Goal: Navigation & Orientation: Find specific page/section

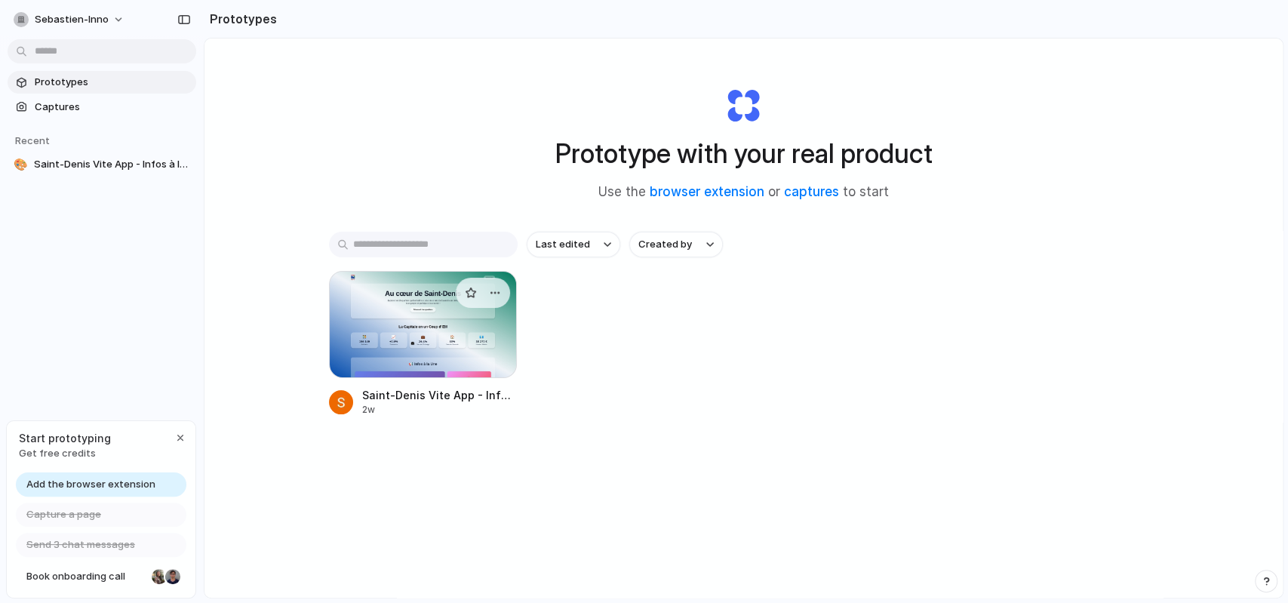
click at [423, 353] on div at bounding box center [423, 324] width 189 height 107
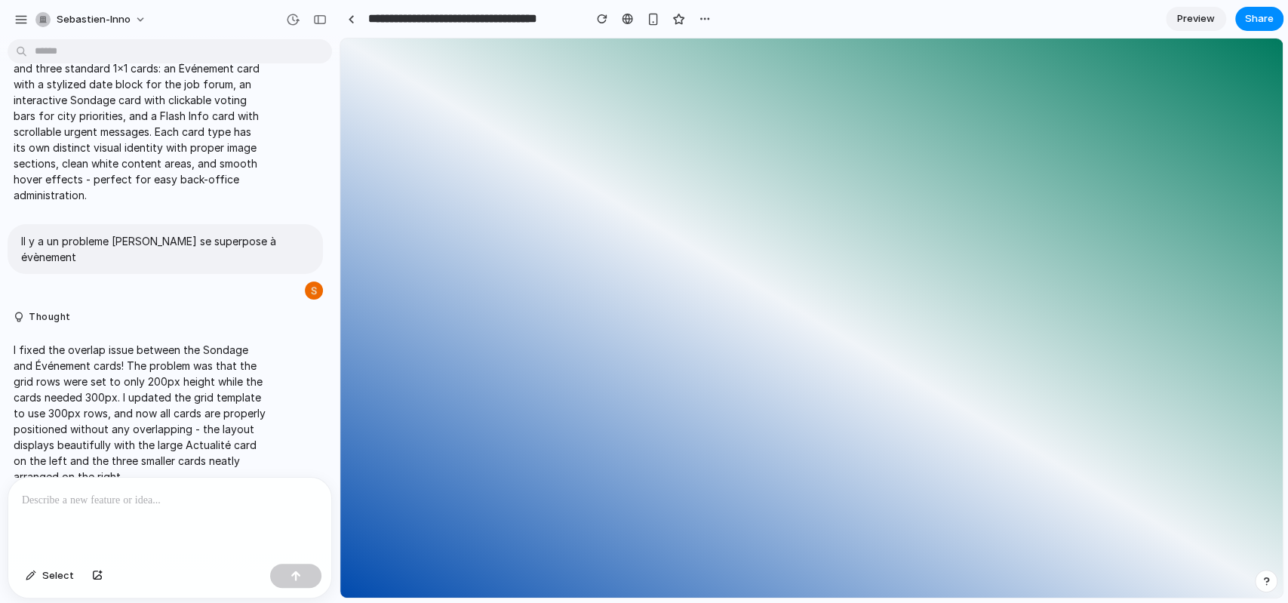
click at [1186, 14] on span "Preview" at bounding box center [1196, 18] width 38 height 15
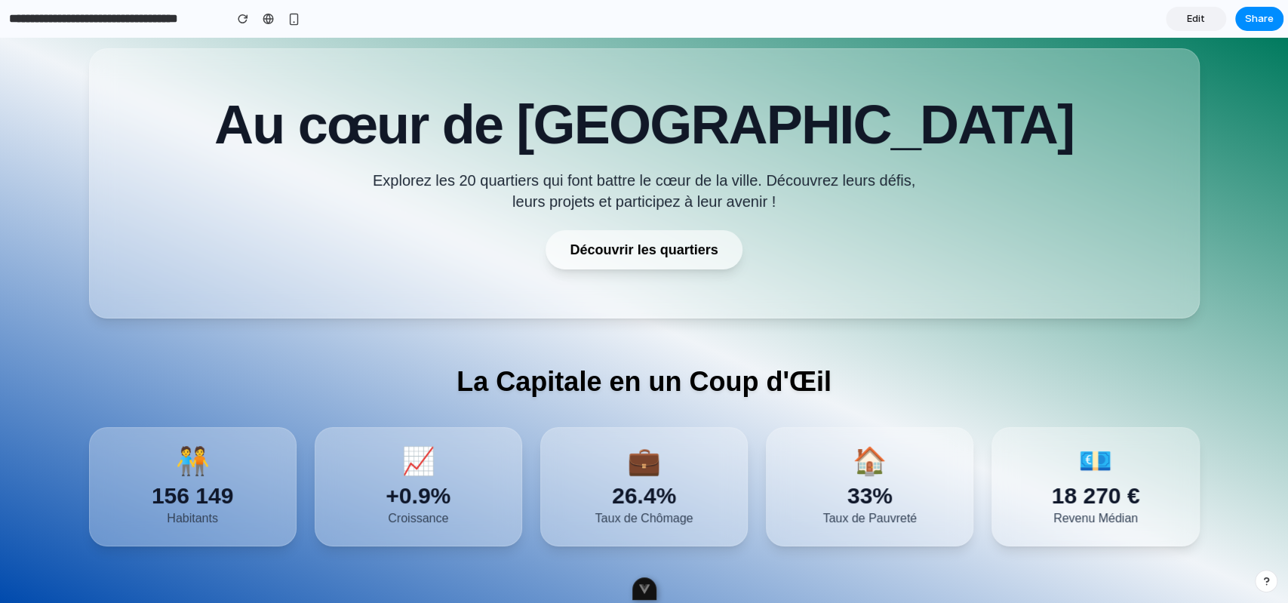
scroll to position [81, 0]
click at [266, 26] on link at bounding box center [268, 19] width 23 height 23
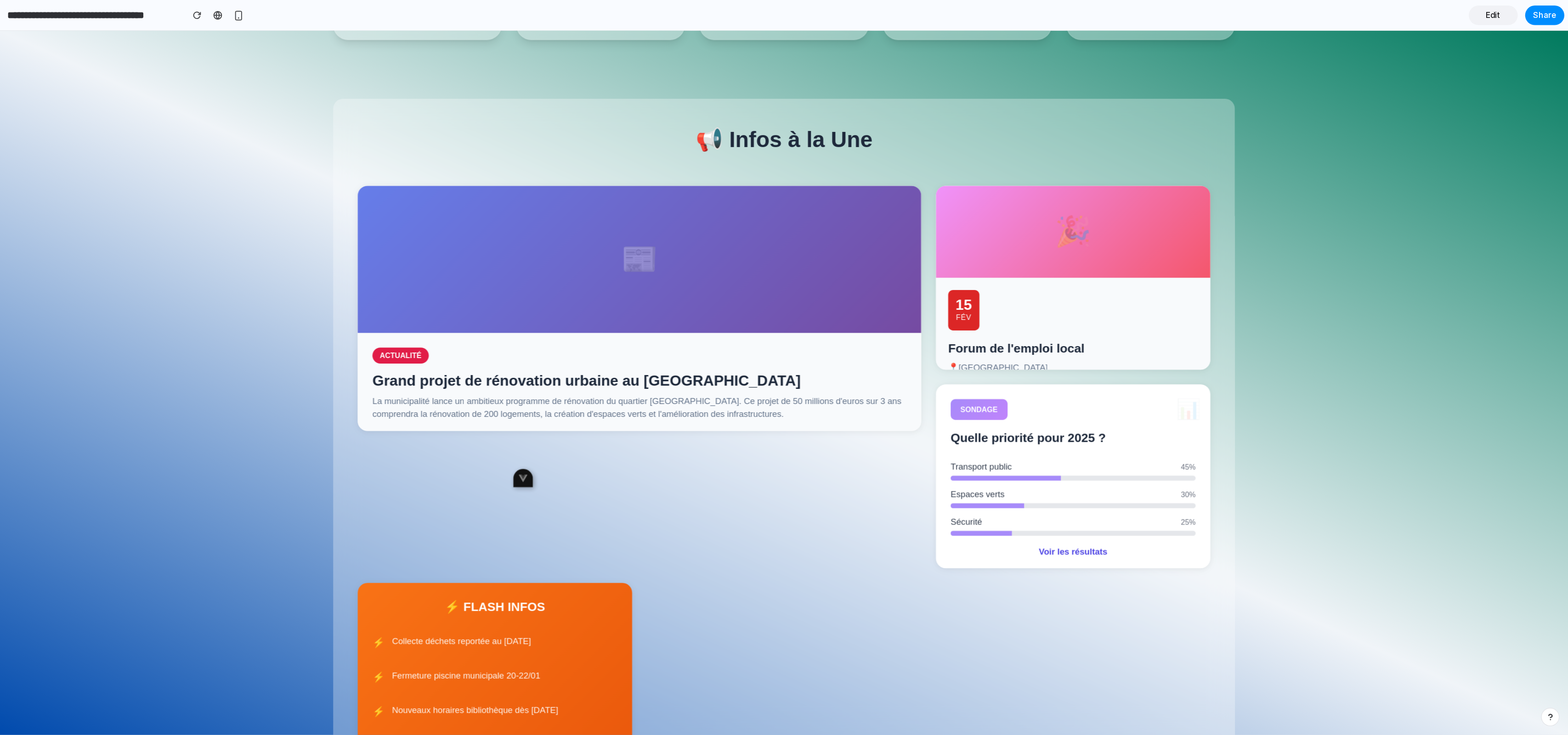
scroll to position [352, 0]
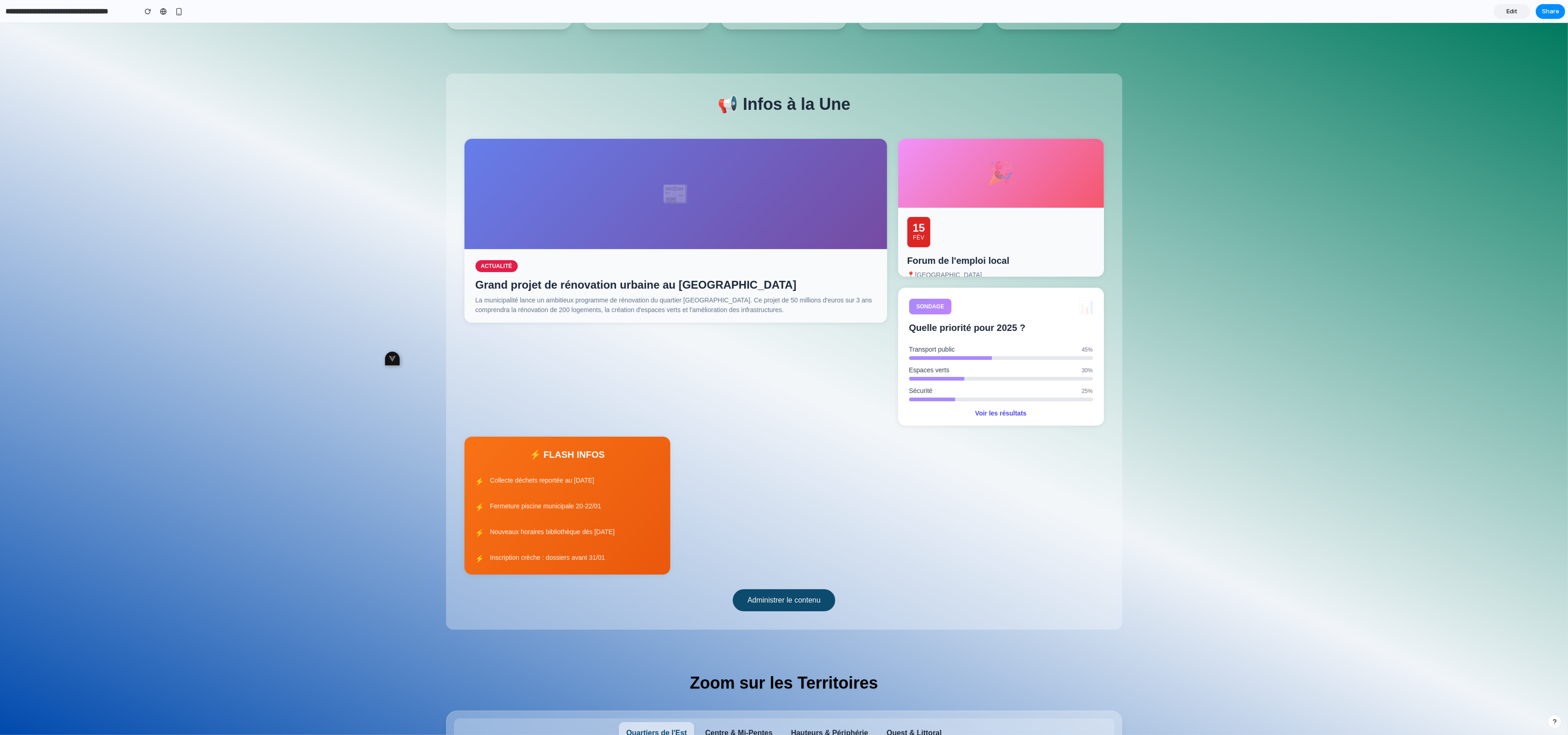
click at [784, 367] on div "Connexion Au cœur de [GEOGRAPHIC_DATA] Explorez les 20 quartiers qui font battr…" at bounding box center [784, 316] width 1568 height 1290
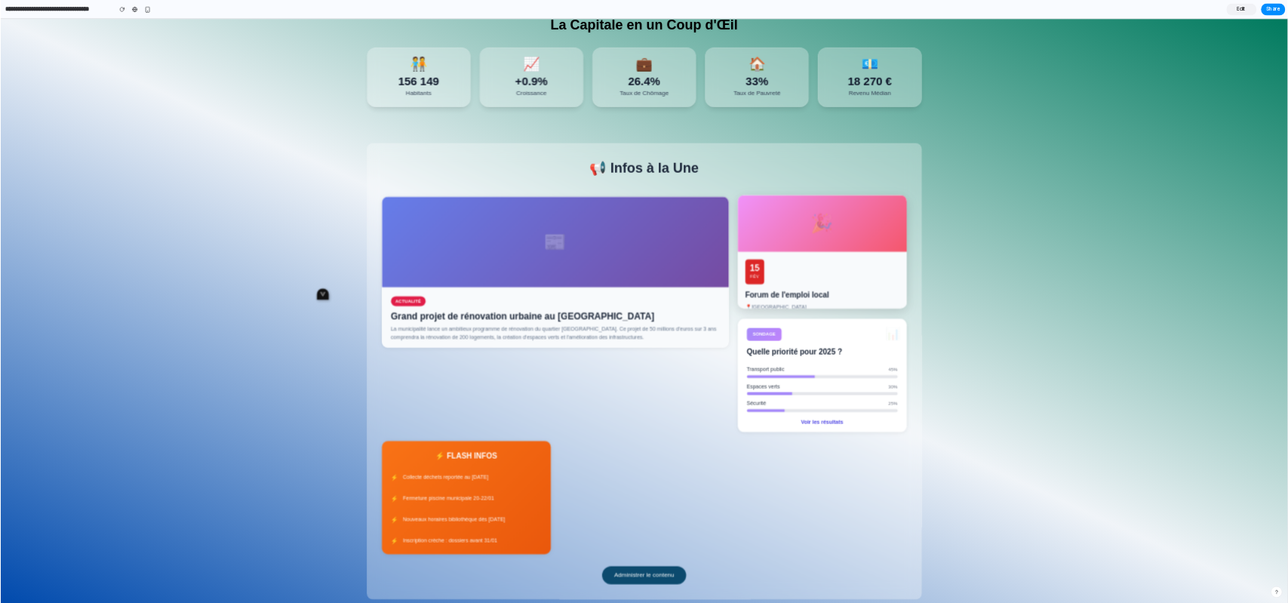
scroll to position [949, 0]
